Goal: Information Seeking & Learning: Learn about a topic

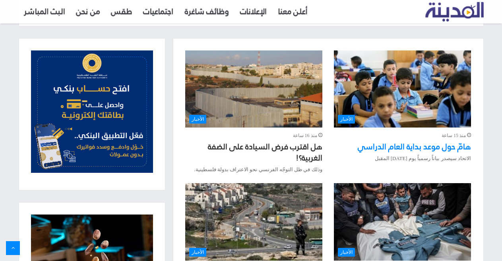
click at [416, 146] on link "هامّ حول موعد بداية العام الدراسي" at bounding box center [414, 146] width 113 height 15
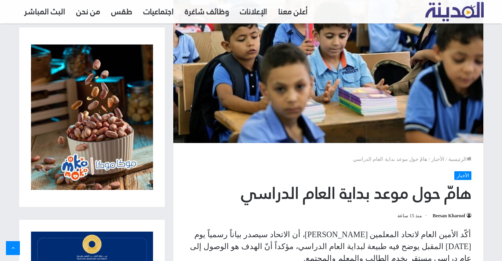
scroll to position [40, 0]
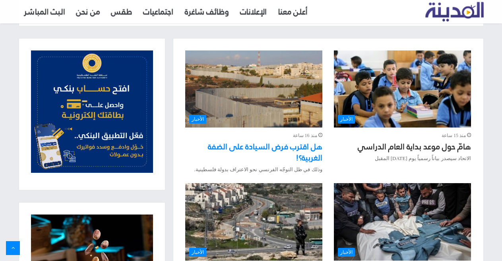
click at [291, 148] on link "هل اقترب فرض السيادة على الضفة الغربية؟!" at bounding box center [265, 152] width 114 height 26
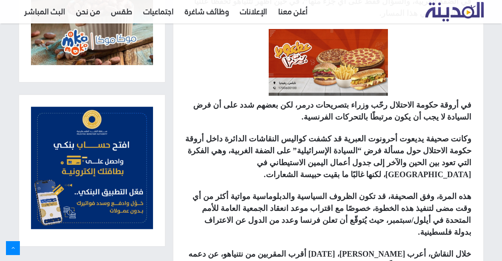
scroll to position [477, 0]
